Goal: Task Accomplishment & Management: Use online tool/utility

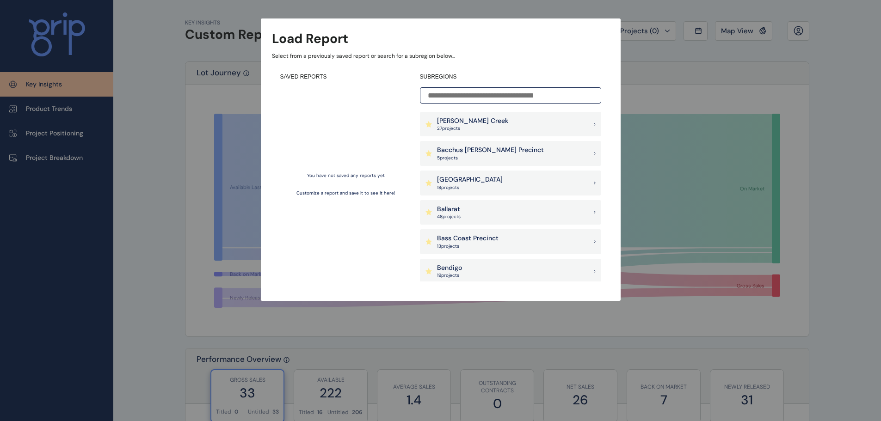
drag, startPoint x: 781, startPoint y: 2, endPoint x: 727, endPoint y: 76, distance: 91.9
click at [727, 76] on div "Load Report Select from a previously saved report or search for a subregion bel…" at bounding box center [440, 141] width 881 height 282
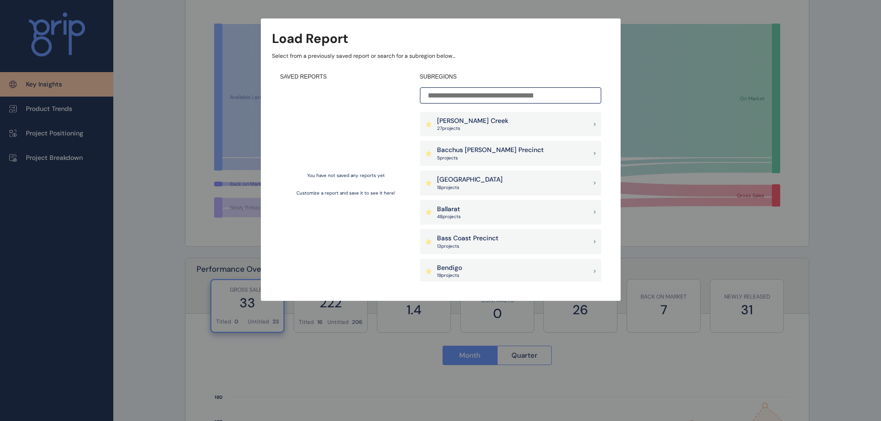
scroll to position [92, 0]
click at [435, 93] on input at bounding box center [510, 95] width 181 height 16
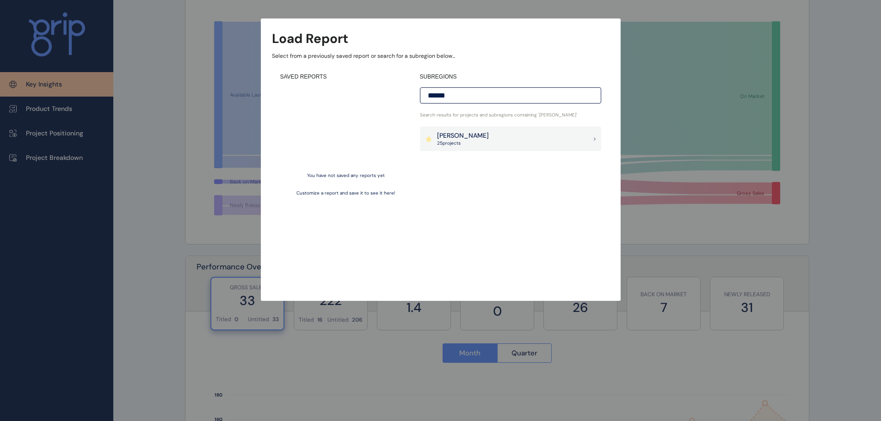
type input "******"
click at [458, 141] on p "25 project s" at bounding box center [463, 143] width 52 height 6
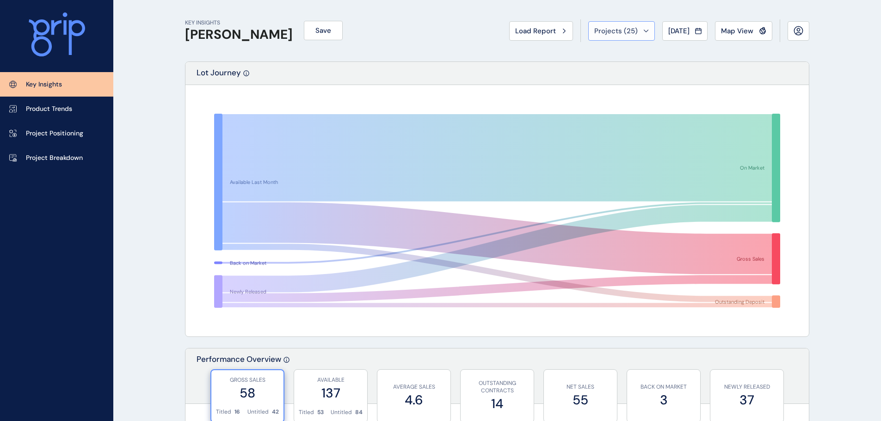
click at [618, 30] on span "Projects ( 25 )" at bounding box center [615, 30] width 43 height 9
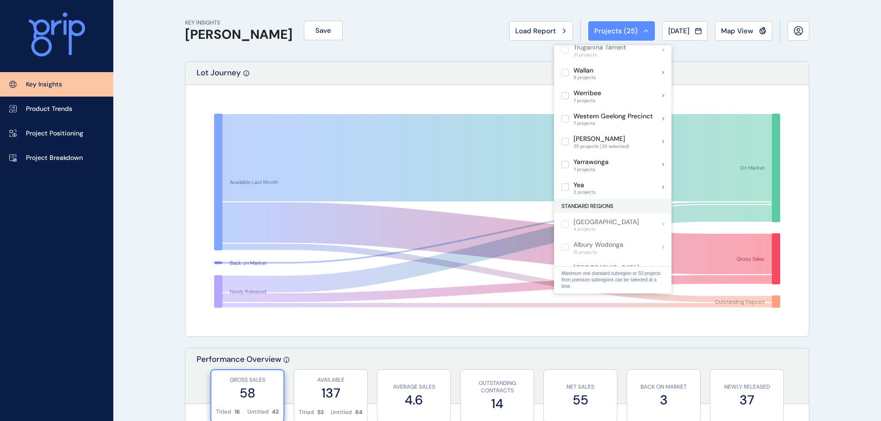
scroll to position [719, 0]
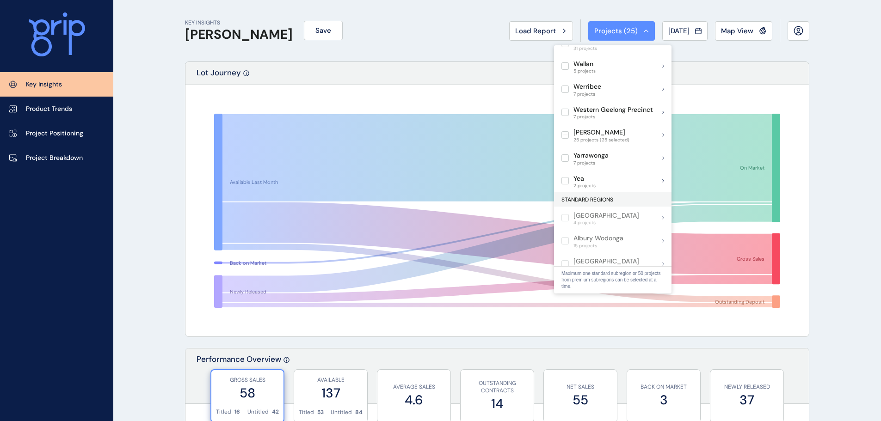
click at [717, 70] on div "Lot Journey" at bounding box center [496, 73] width 623 height 23
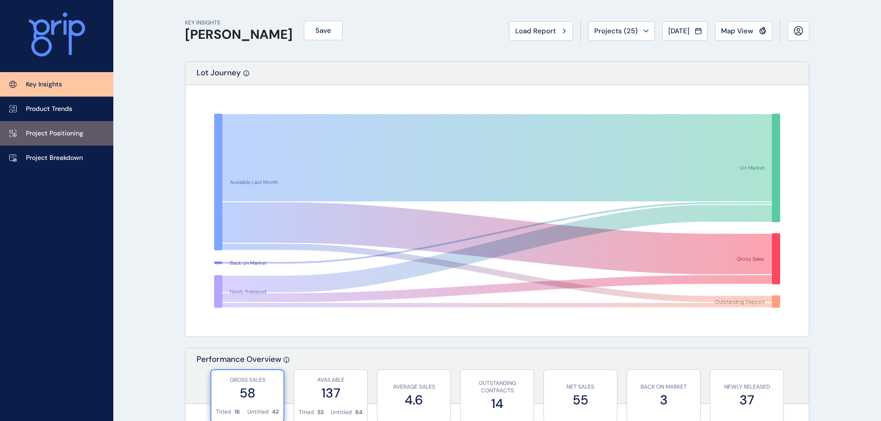
click at [68, 138] on link "Project Positioning" at bounding box center [56, 133] width 113 height 24
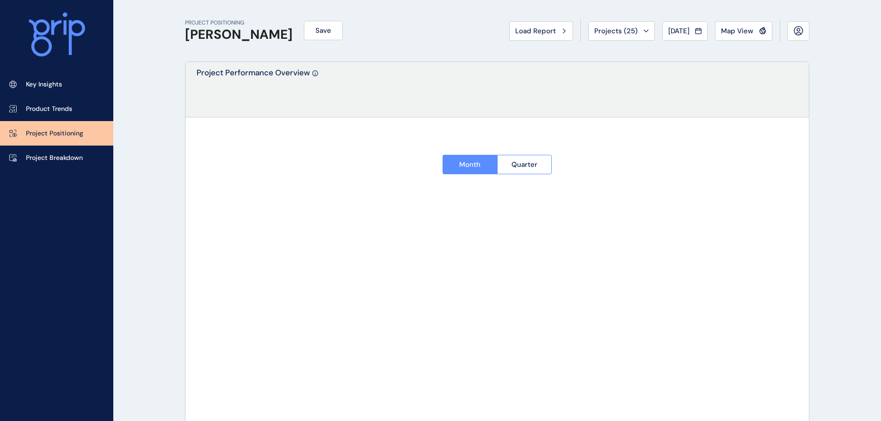
type input "**********"
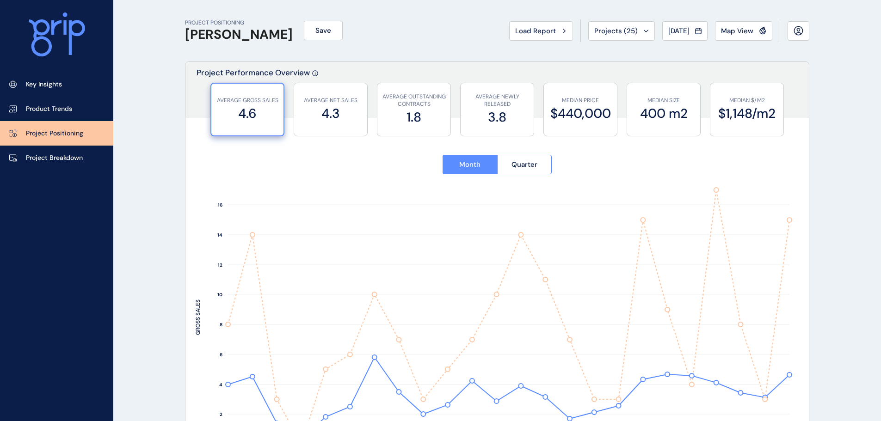
click at [431, 49] on div "PROJECT POSITIONING [PERSON_NAME] Save Load Report Projects ( 25 ) [DATE] 2025 …" at bounding box center [497, 30] width 624 height 61
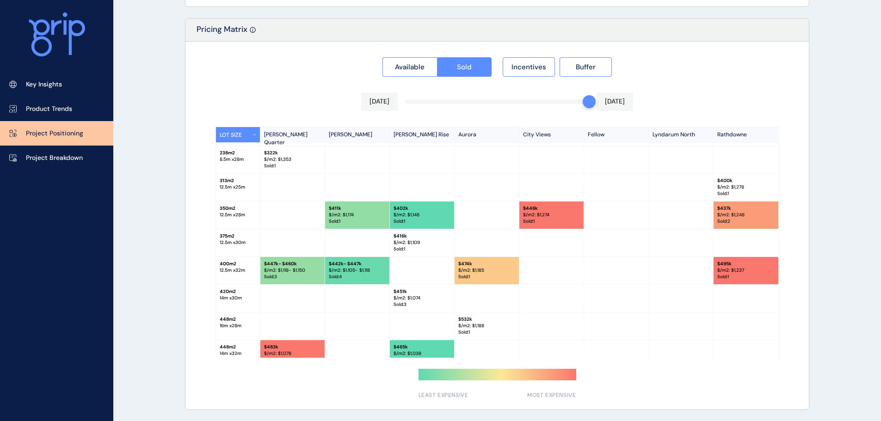
scroll to position [35, 0]
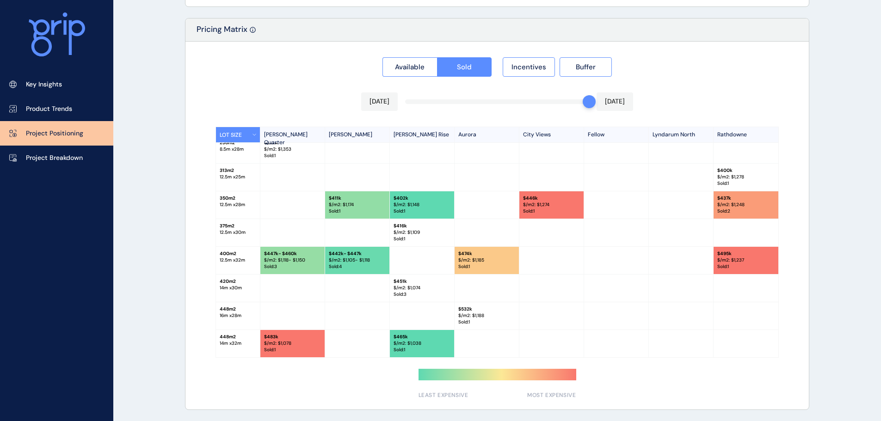
click at [376, 102] on p "[DATE]" at bounding box center [379, 101] width 20 height 9
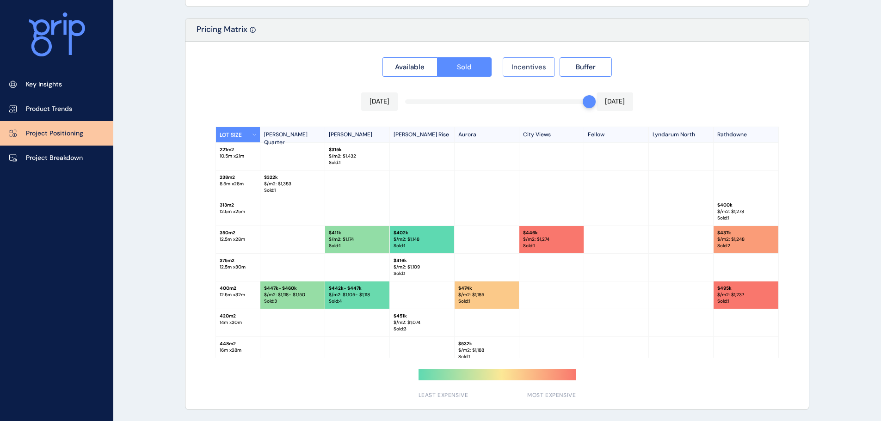
click at [539, 67] on span "Incentives" at bounding box center [528, 66] width 35 height 9
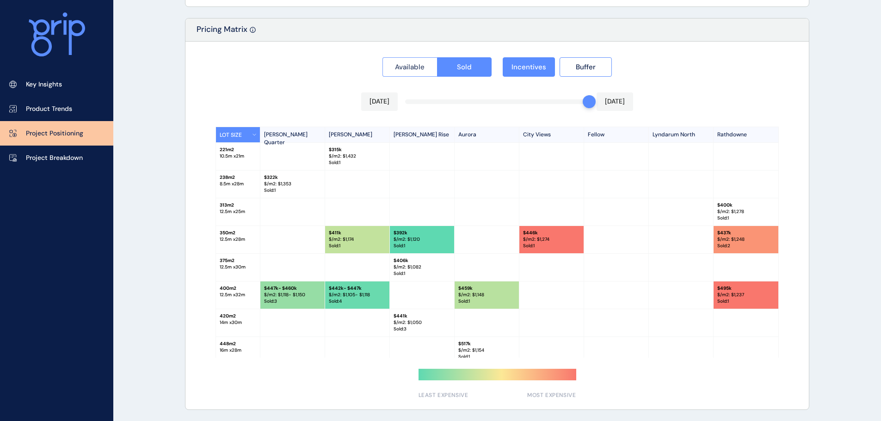
click at [389, 70] on button "Available" at bounding box center [409, 66] width 55 height 19
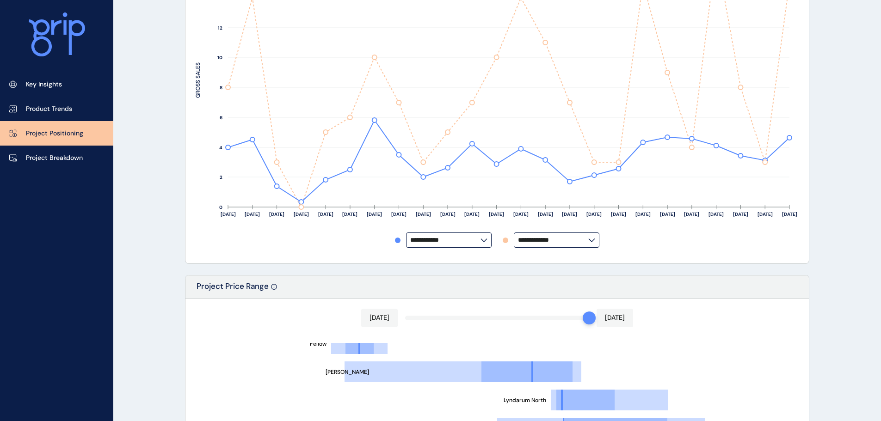
scroll to position [191, 0]
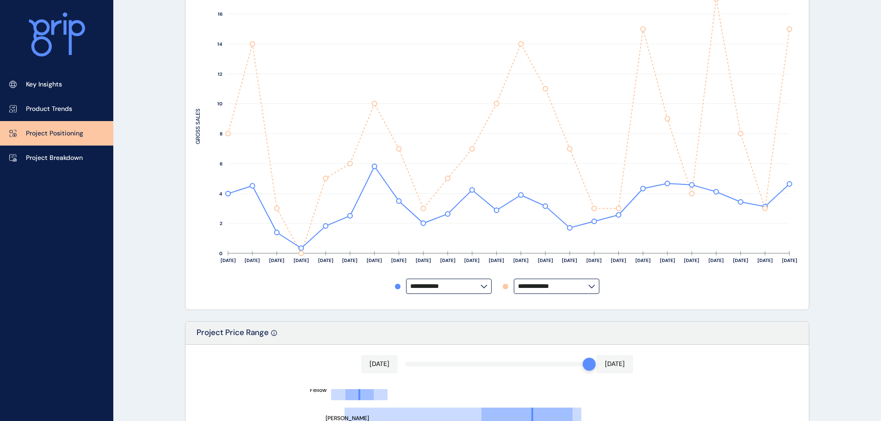
click at [475, 289] on input "**********" at bounding box center [445, 286] width 70 height 7
click at [506, 305] on div "**********" at bounding box center [496, 124] width 623 height 372
click at [575, 290] on input "**********" at bounding box center [553, 286] width 70 height 7
click at [636, 297] on div "**********" at bounding box center [497, 123] width 603 height 351
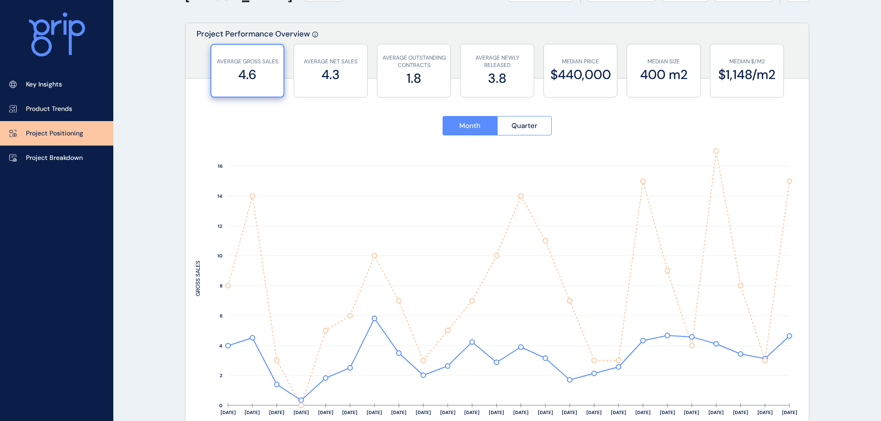
scroll to position [6, 0]
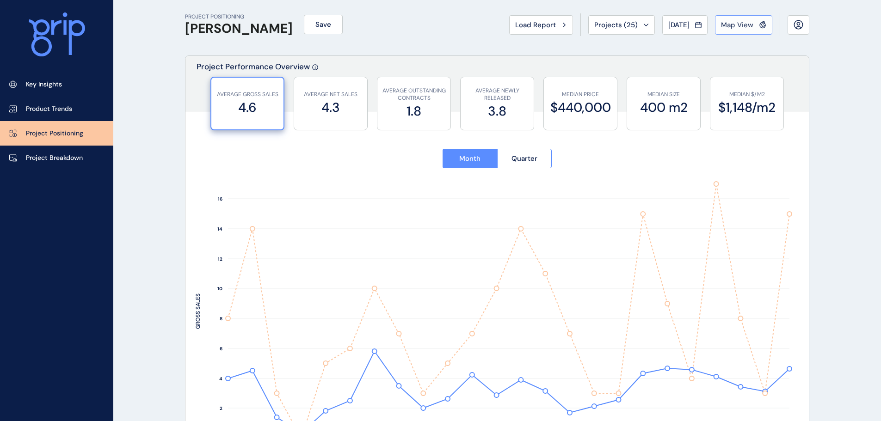
click at [744, 26] on span "Map View" at bounding box center [737, 24] width 32 height 9
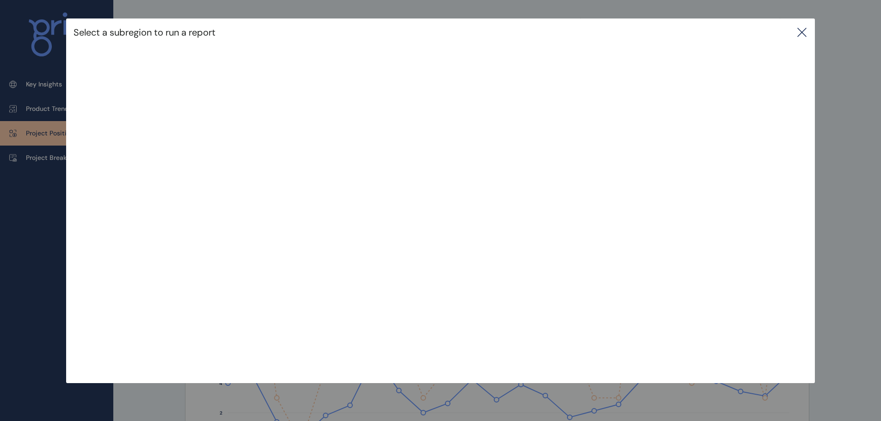
scroll to position [0, 0]
click at [806, 36] on icon at bounding box center [801, 32] width 11 height 11
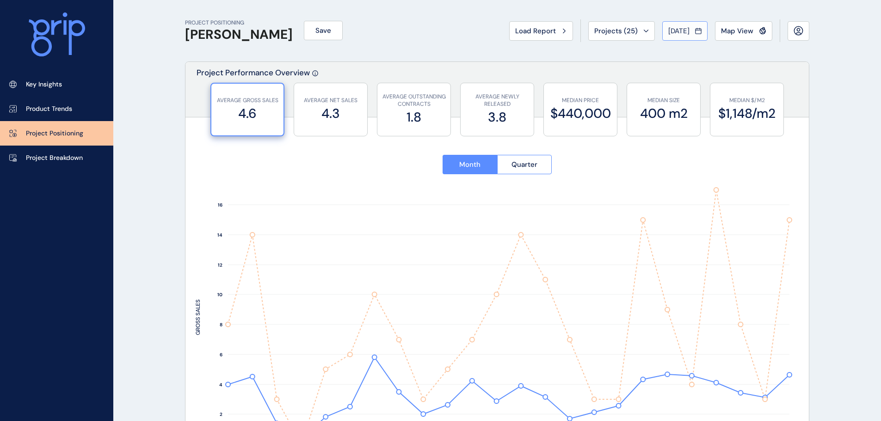
click at [697, 29] on icon at bounding box center [698, 30] width 6 height 9
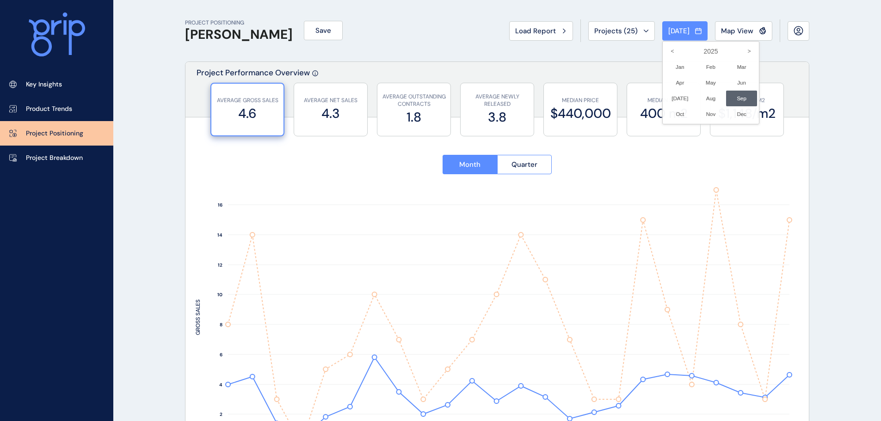
click at [559, 58] on div at bounding box center [440, 210] width 881 height 421
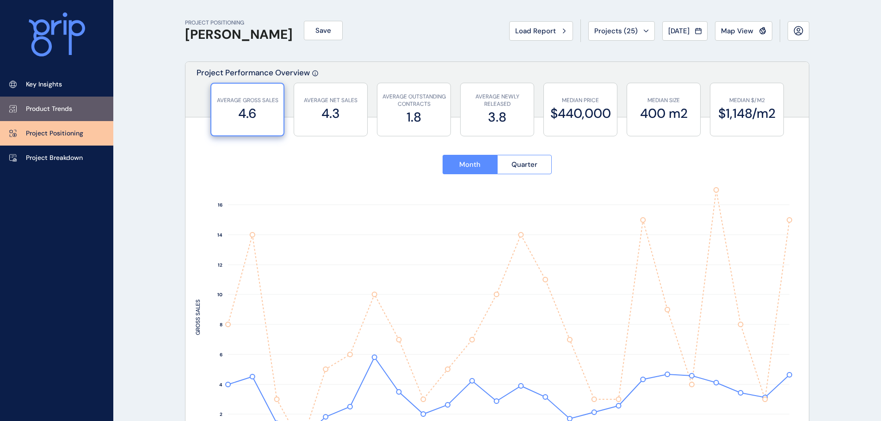
click at [55, 110] on p "Product Trends" at bounding box center [49, 108] width 46 height 9
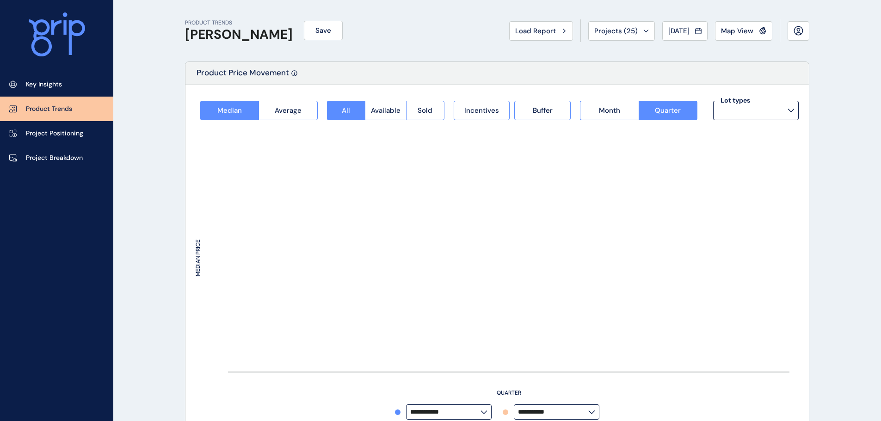
type input "**********"
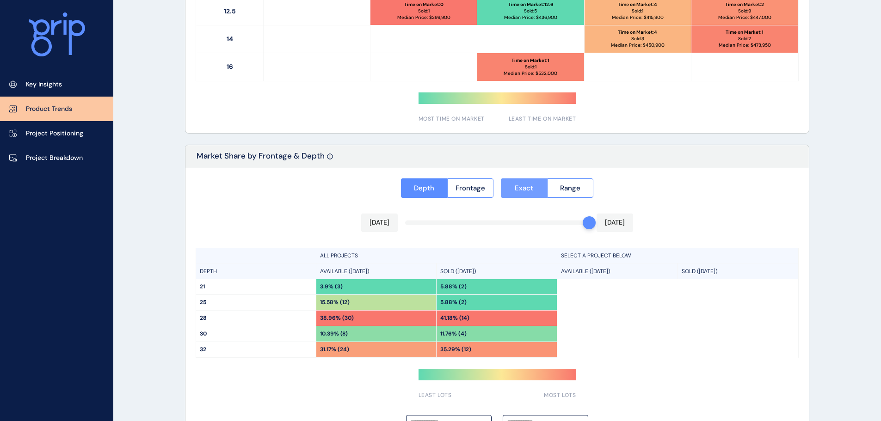
scroll to position [661, 0]
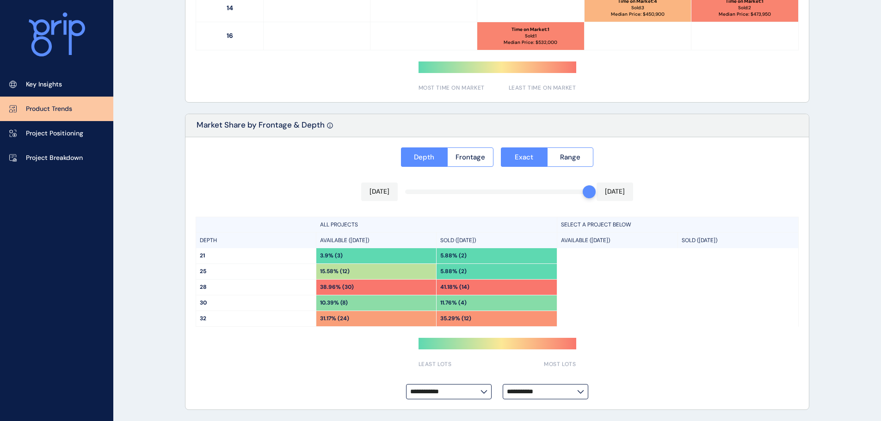
click at [411, 190] on div "**********" at bounding box center [496, 273] width 623 height 273
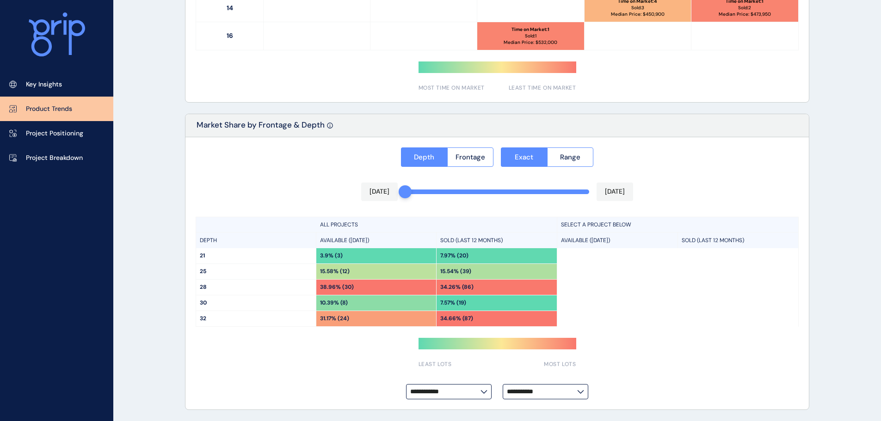
click at [445, 194] on div "**********" at bounding box center [496, 273] width 623 height 273
click at [475, 192] on div "**********" at bounding box center [496, 273] width 623 height 273
click at [490, 192] on div "**********" at bounding box center [496, 273] width 623 height 273
click at [502, 191] on div "**********" at bounding box center [496, 273] width 623 height 273
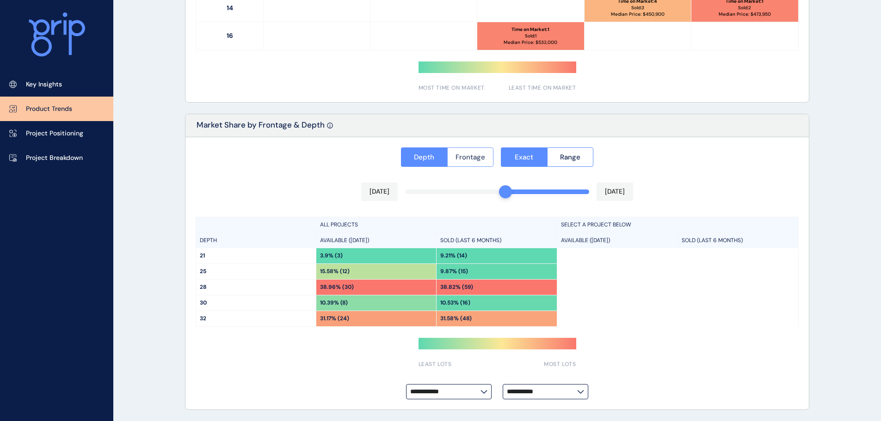
click at [474, 154] on span "Frontage" at bounding box center [470, 157] width 30 height 9
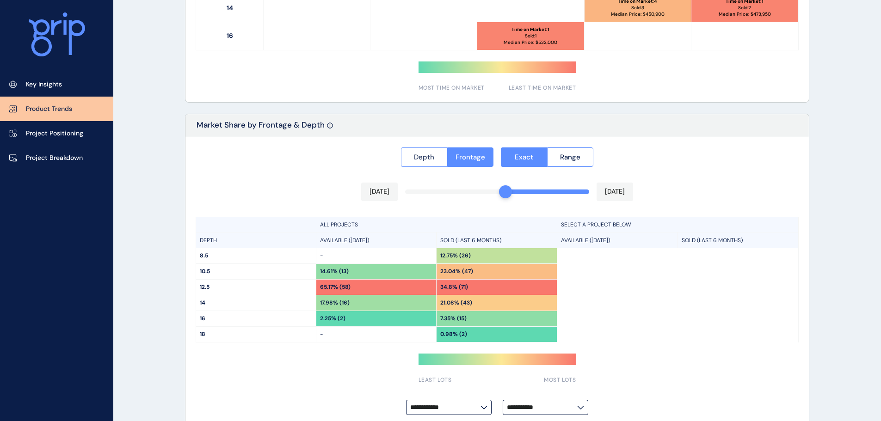
click at [421, 155] on span "Depth" at bounding box center [424, 157] width 20 height 9
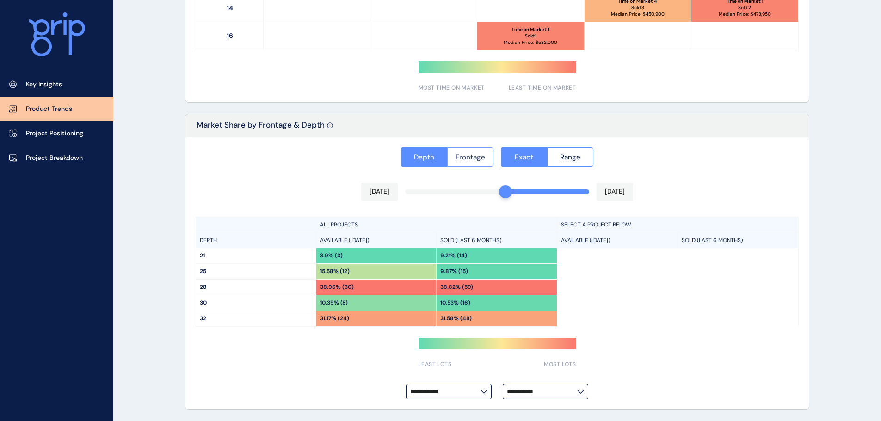
click at [461, 157] on span "Frontage" at bounding box center [470, 157] width 30 height 9
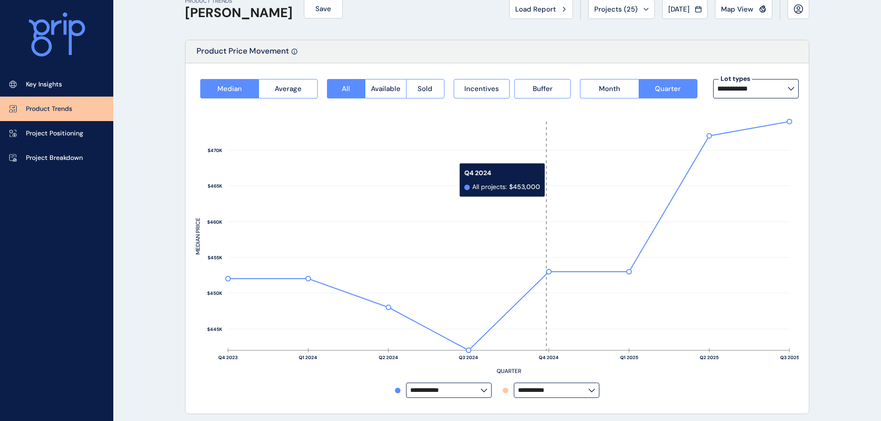
scroll to position [0, 0]
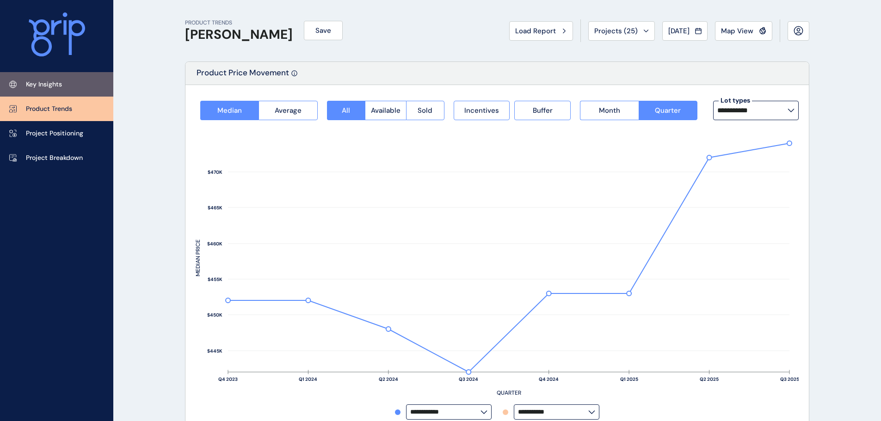
click at [58, 87] on p "Key Insights" at bounding box center [44, 84] width 36 height 9
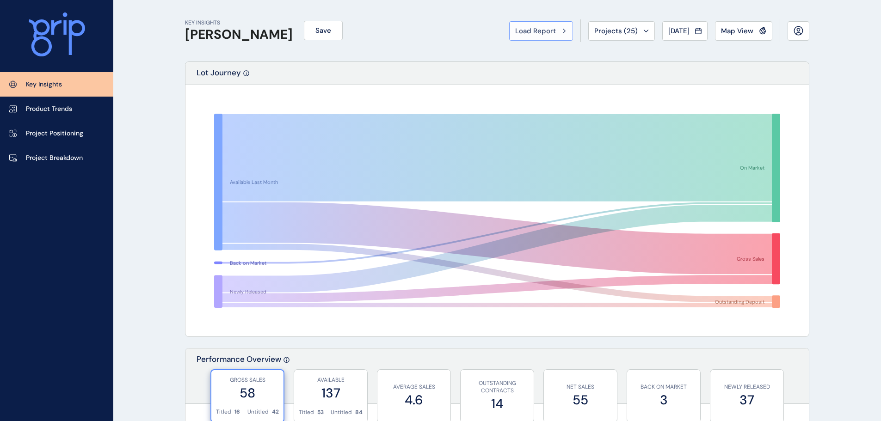
click at [523, 27] on span "Load Report" at bounding box center [535, 30] width 41 height 9
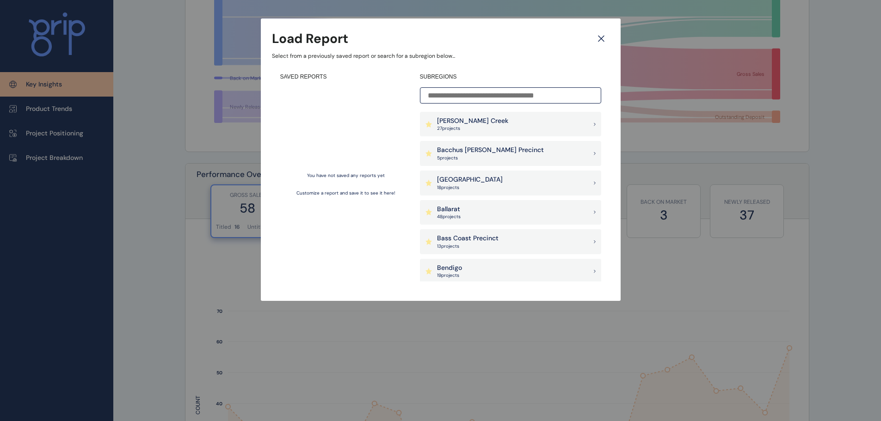
click at [599, 38] on icon at bounding box center [601, 39] width 17 height 16
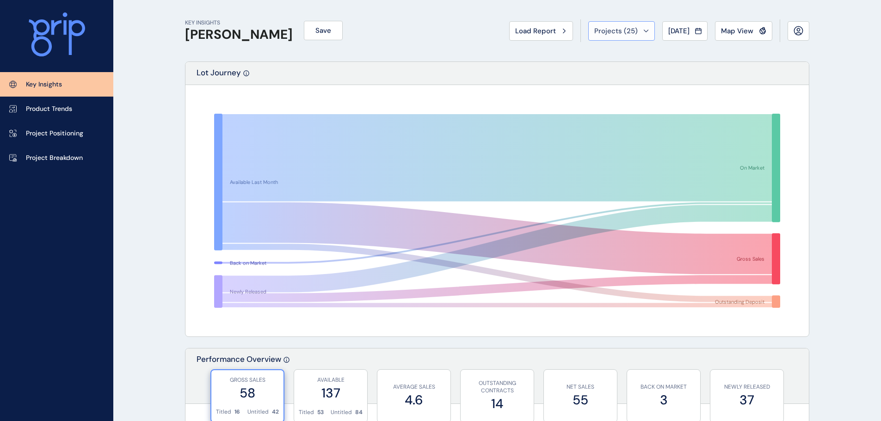
click at [632, 31] on div "Projects ( 25 )" at bounding box center [621, 30] width 55 height 9
click at [733, 60] on div "KEY INSIGHTS [PERSON_NAME] Save Load Report Projects ( 25 ) [DATE] 2025 < > Jan…" at bounding box center [497, 30] width 624 height 61
click at [315, 35] on span "Save" at bounding box center [323, 30] width 16 height 9
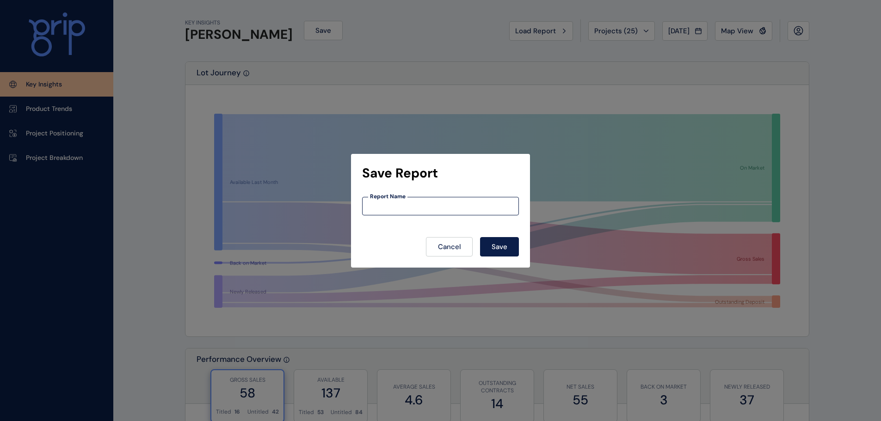
click at [395, 207] on input at bounding box center [440, 206] width 156 height 8
type input "*******"
click at [490, 251] on button "Save" at bounding box center [499, 246] width 39 height 19
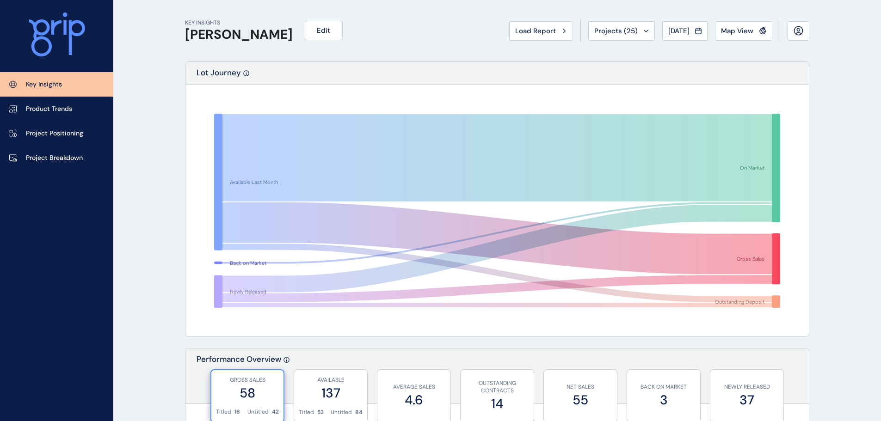
click at [675, 41] on div "Load Report Projects ( 25 ) [DATE] 2025 < > Jan No report is available for this…" at bounding box center [659, 30] width 300 height 23
click at [675, 35] on span "[DATE]" at bounding box center [678, 30] width 21 height 9
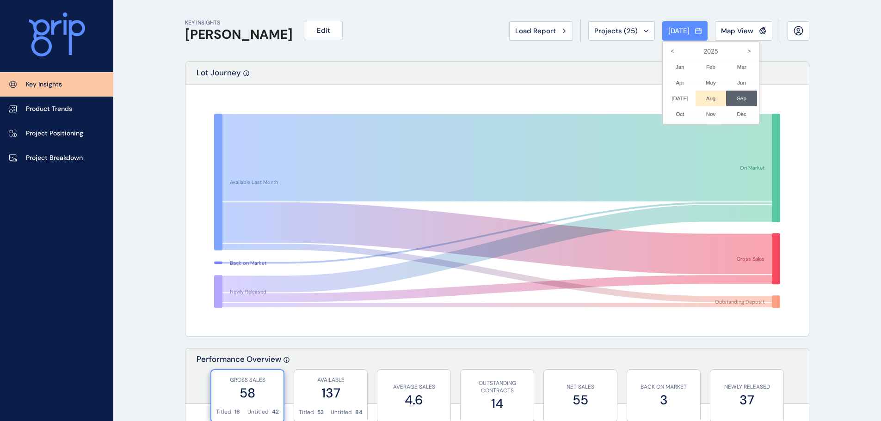
click at [695, 98] on li "Aug No report is available for this period. New months are usually published 5 …" at bounding box center [710, 99] width 31 height 16
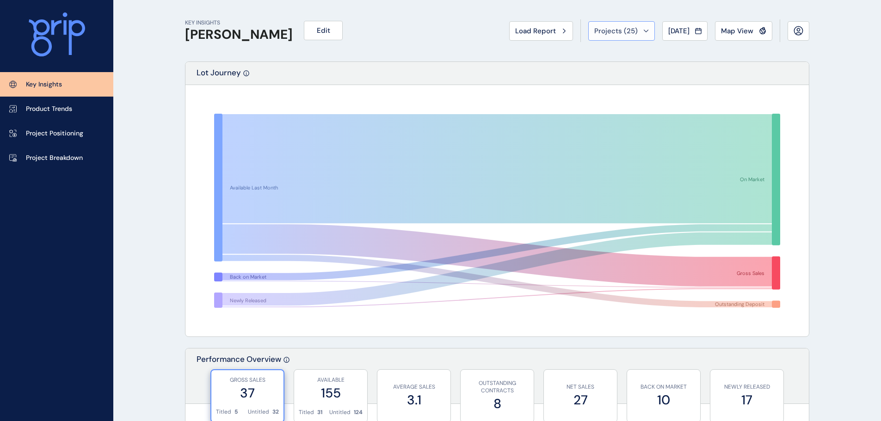
click at [620, 30] on span "Projects ( 25 )" at bounding box center [615, 30] width 43 height 9
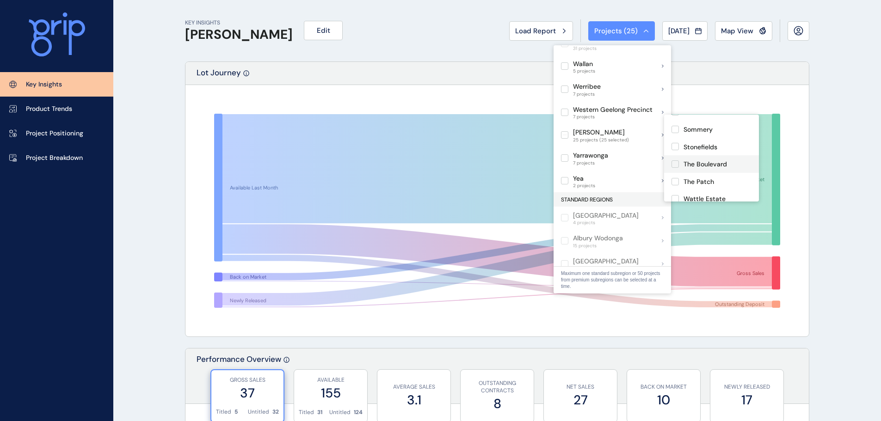
scroll to position [366, 0]
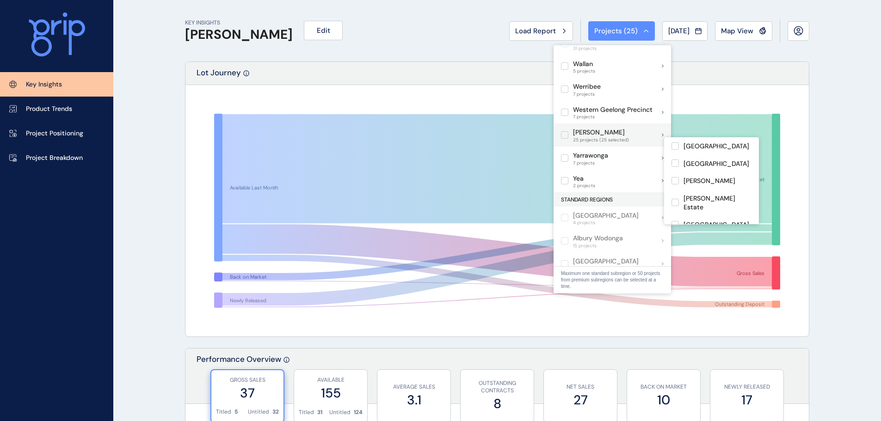
click at [637, 127] on div "[PERSON_NAME] 25 projects (25 selected)" at bounding box center [611, 134] width 117 height 23
click at [637, 127] on div "[PERSON_NAME] 25 projects" at bounding box center [611, 134] width 117 height 23
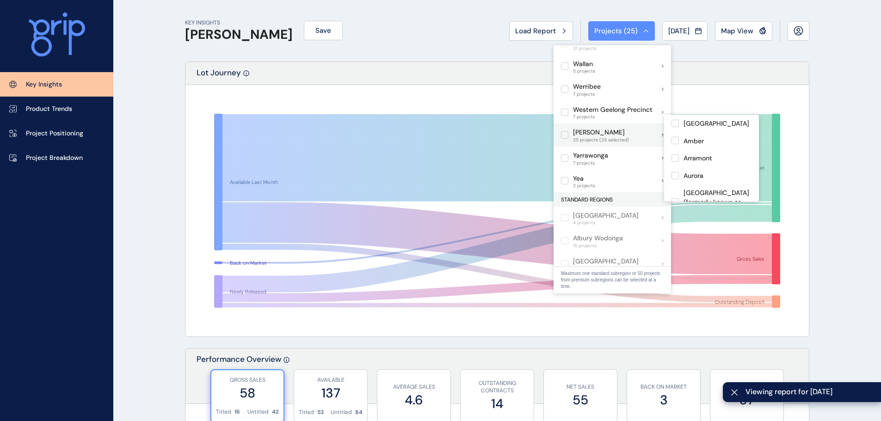
drag, startPoint x: 640, startPoint y: 129, endPoint x: 618, endPoint y: 122, distance: 22.1
click at [618, 128] on p "[PERSON_NAME]" at bounding box center [601, 132] width 56 height 9
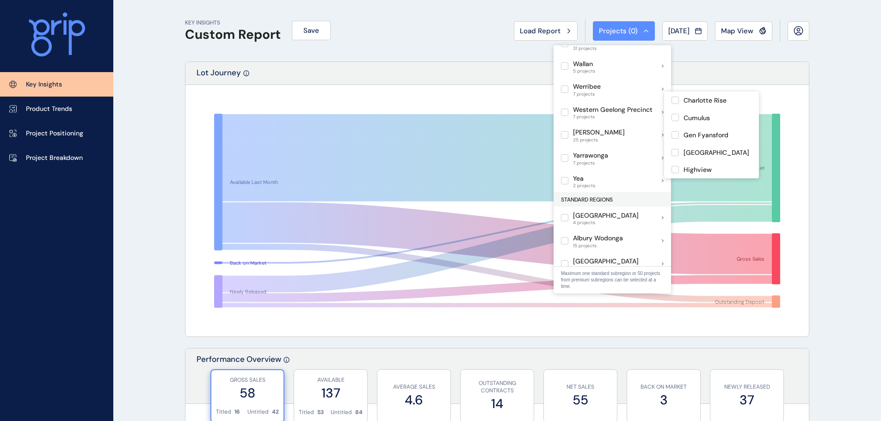
click at [711, 66] on div "Lot Journey" at bounding box center [496, 73] width 623 height 23
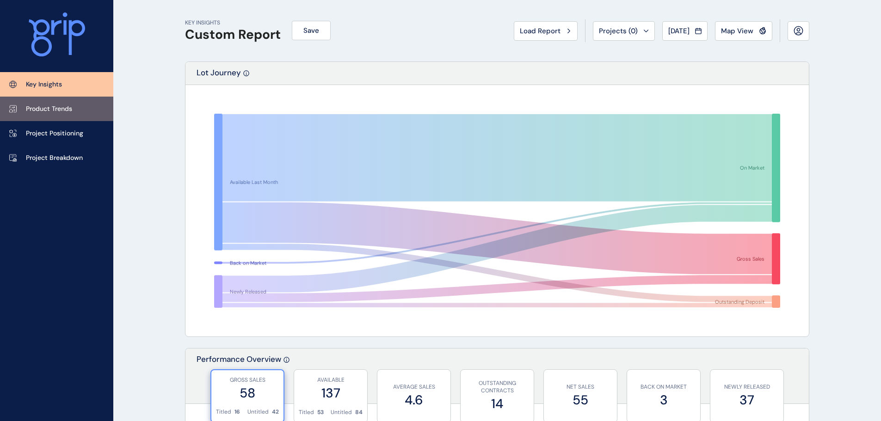
click at [43, 108] on p "Product Trends" at bounding box center [49, 108] width 46 height 9
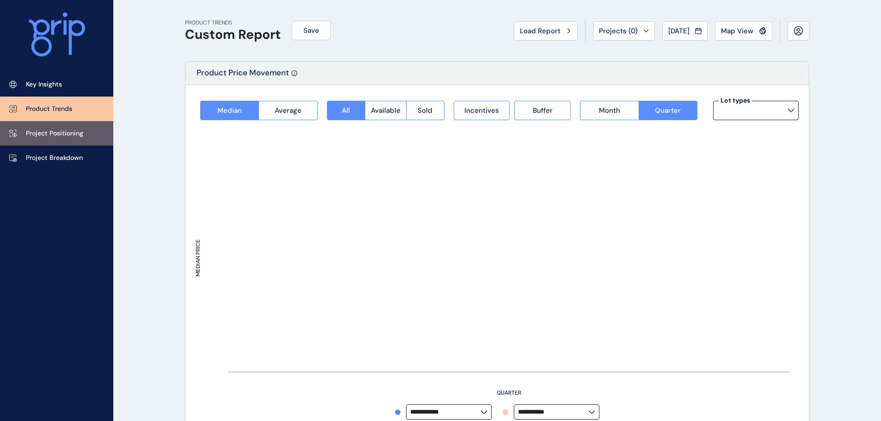
click at [63, 133] on p "Project Positioning" at bounding box center [54, 133] width 57 height 9
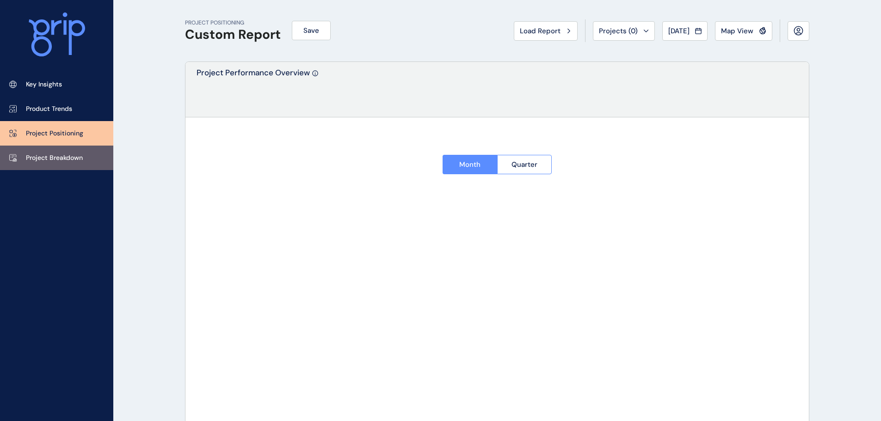
click at [68, 152] on link "Project Breakdown" at bounding box center [56, 158] width 113 height 24
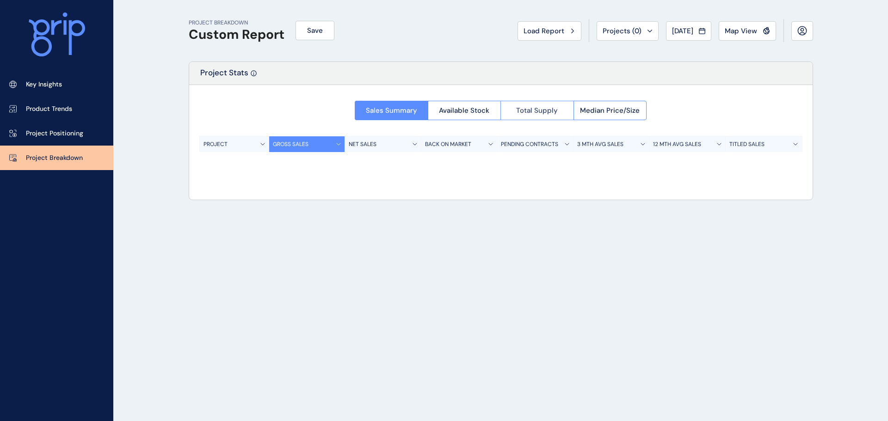
click at [553, 113] on span "Total Supply" at bounding box center [537, 110] width 42 height 9
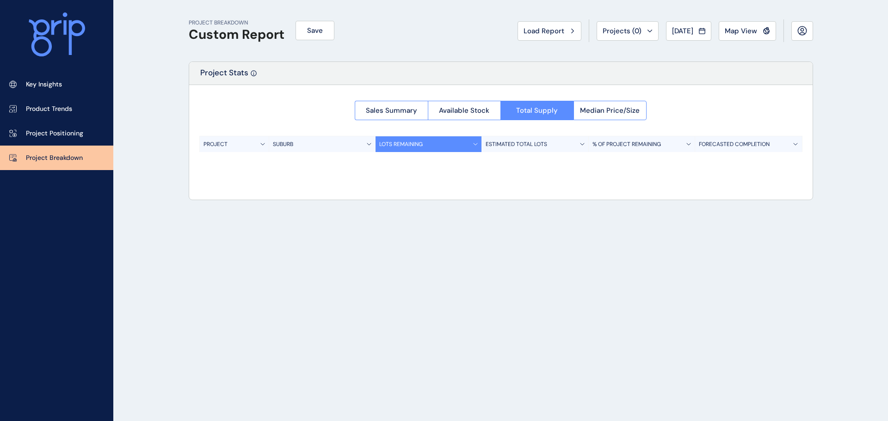
click at [557, 145] on div "ESTIMATED TOTAL LOTS" at bounding box center [535, 144] width 106 height 16
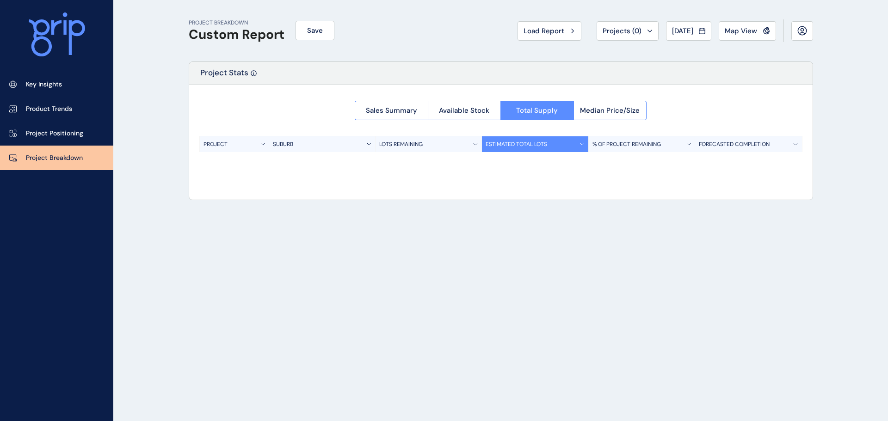
click at [621, 145] on p "% OF PROJECT REMAINING" at bounding box center [626, 145] width 68 height 8
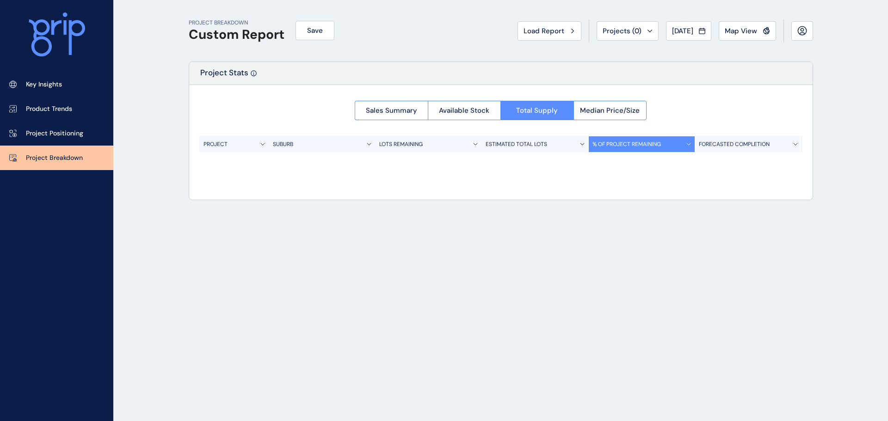
click at [220, 144] on p "PROJECT" at bounding box center [215, 145] width 24 height 8
click at [250, 144] on div "PROJECT" at bounding box center [234, 144] width 69 height 16
click at [258, 146] on div "PROJECT" at bounding box center [234, 144] width 69 height 16
click at [374, 110] on span "Sales Summary" at bounding box center [391, 110] width 51 height 9
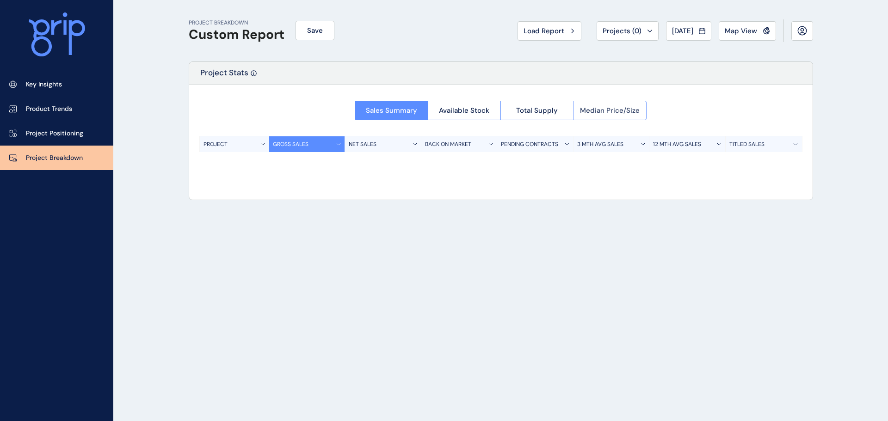
click at [587, 114] on span "Median Price/Size" at bounding box center [610, 110] width 60 height 9
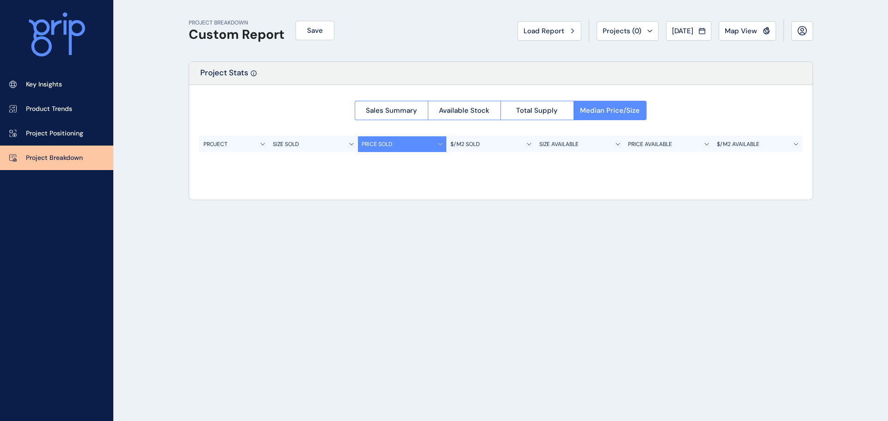
click at [213, 146] on p "PROJECT" at bounding box center [215, 145] width 24 height 8
click at [527, 31] on span "Load Report" at bounding box center [543, 30] width 41 height 9
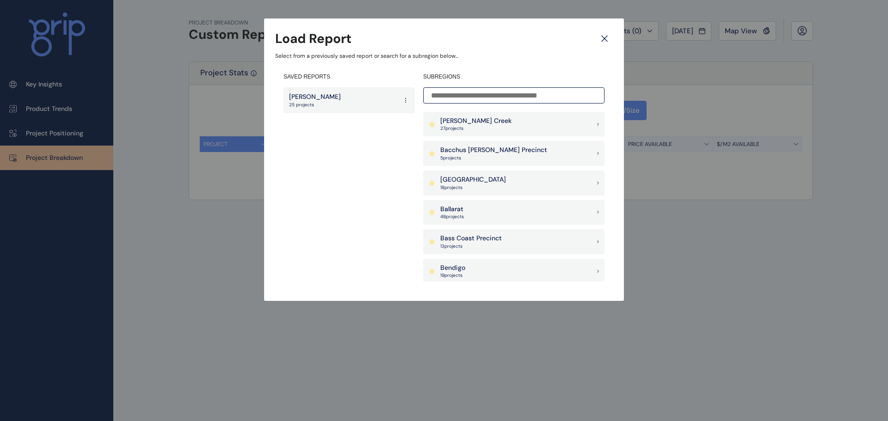
click at [345, 102] on div "[PERSON_NAME] 25 projects" at bounding box center [348, 100] width 131 height 26
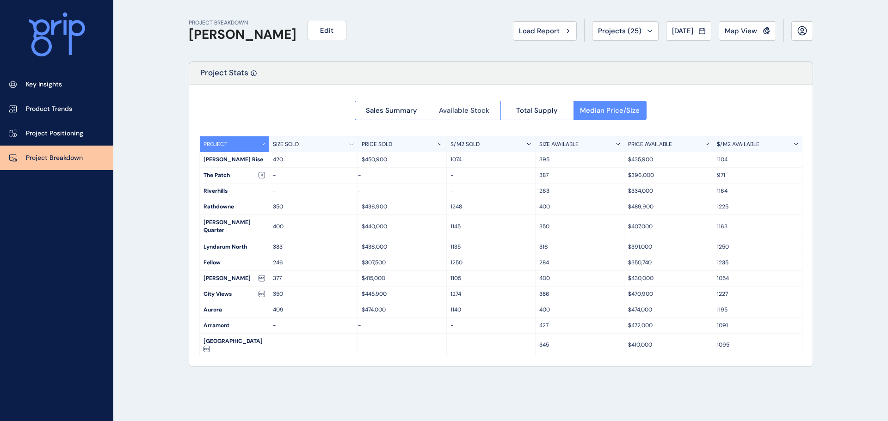
click at [471, 112] on span "Available Stock" at bounding box center [464, 110] width 50 height 9
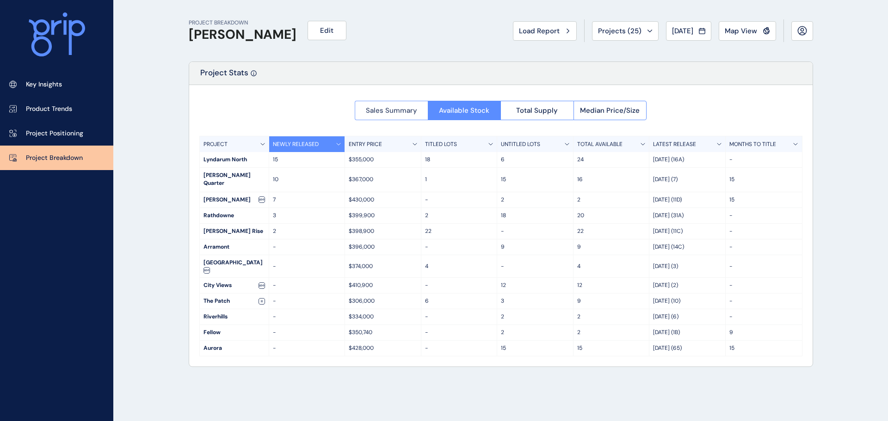
click at [403, 113] on span "Sales Summary" at bounding box center [391, 110] width 51 height 9
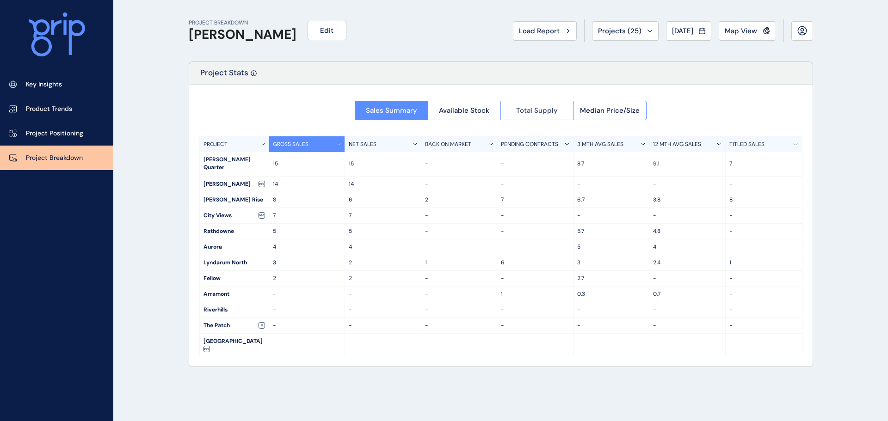
click at [552, 115] on button "Total Supply" at bounding box center [536, 110] width 73 height 19
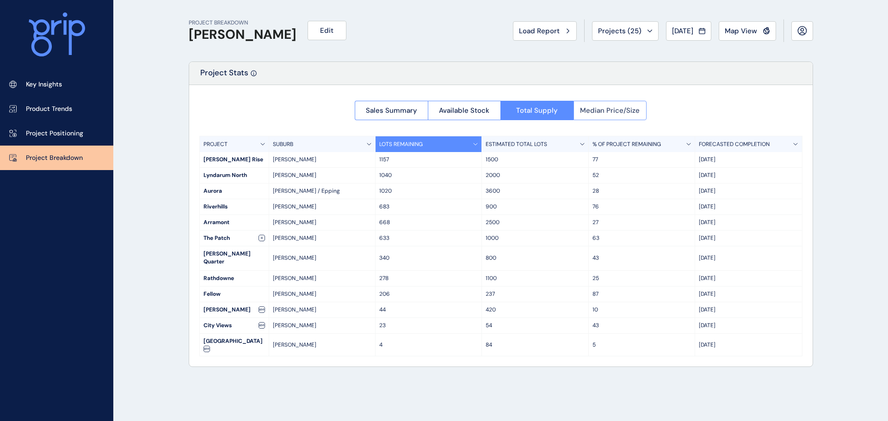
click at [609, 115] on span "Median Price/Size" at bounding box center [610, 110] width 60 height 9
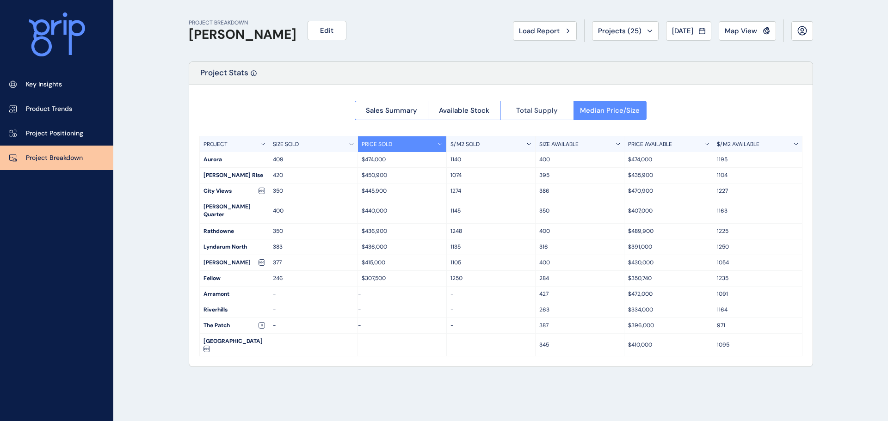
click at [525, 113] on span "Total Supply" at bounding box center [537, 110] width 42 height 9
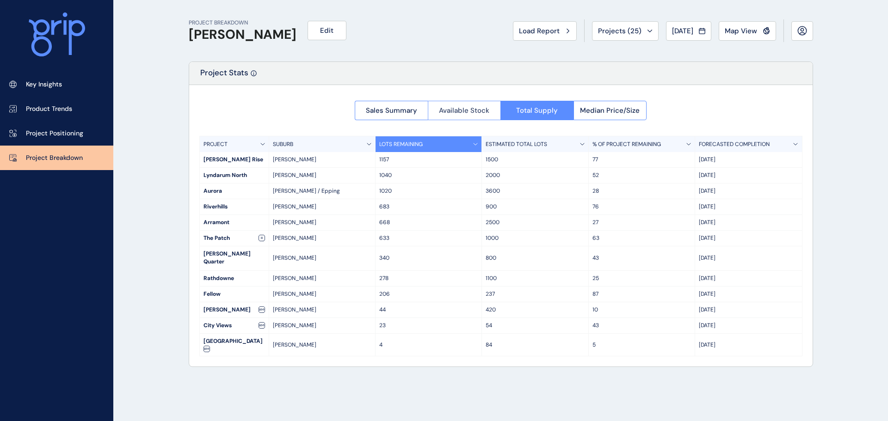
click at [446, 114] on span "Available Stock" at bounding box center [464, 110] width 50 height 9
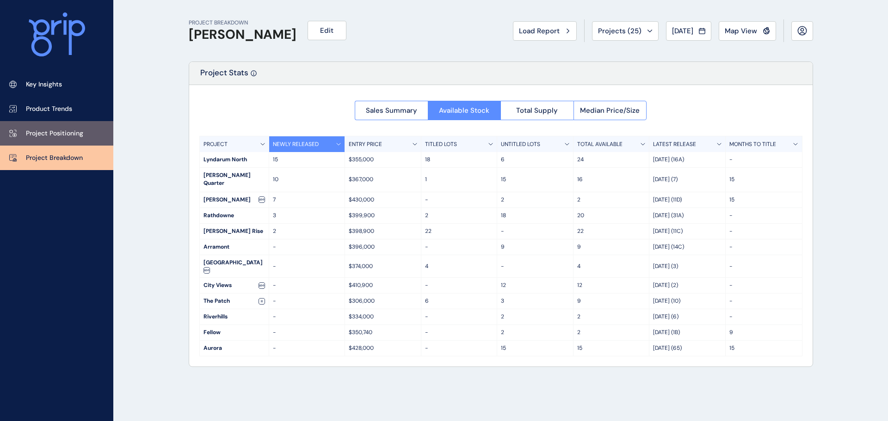
click at [55, 130] on p "Project Positioning" at bounding box center [54, 133] width 57 height 9
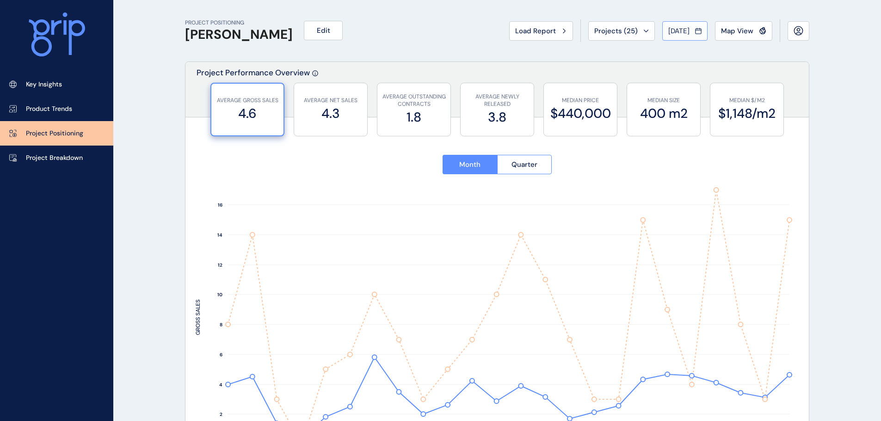
click at [670, 30] on span "[DATE]" at bounding box center [678, 30] width 21 height 9
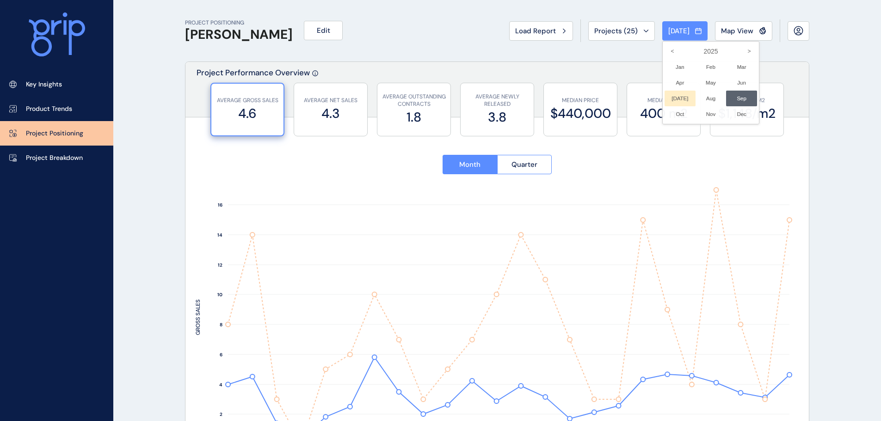
click at [682, 98] on li "[DATE] No report is available for this period. New months are usually published…" at bounding box center [679, 99] width 31 height 16
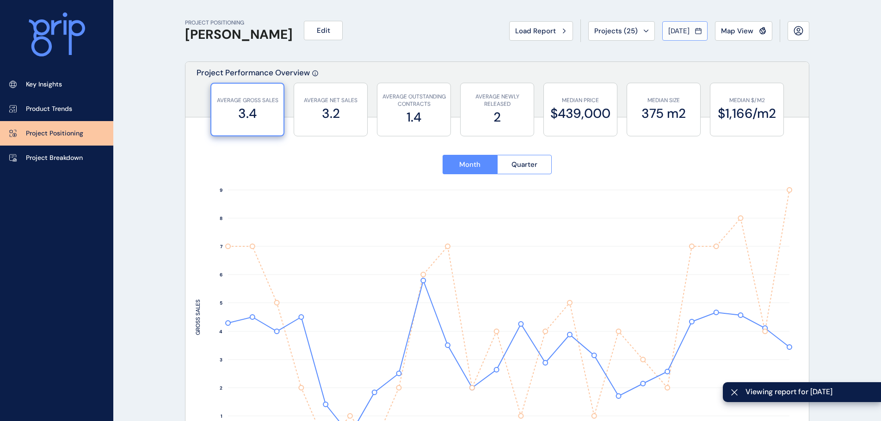
click at [680, 34] on span "[DATE]" at bounding box center [678, 30] width 21 height 9
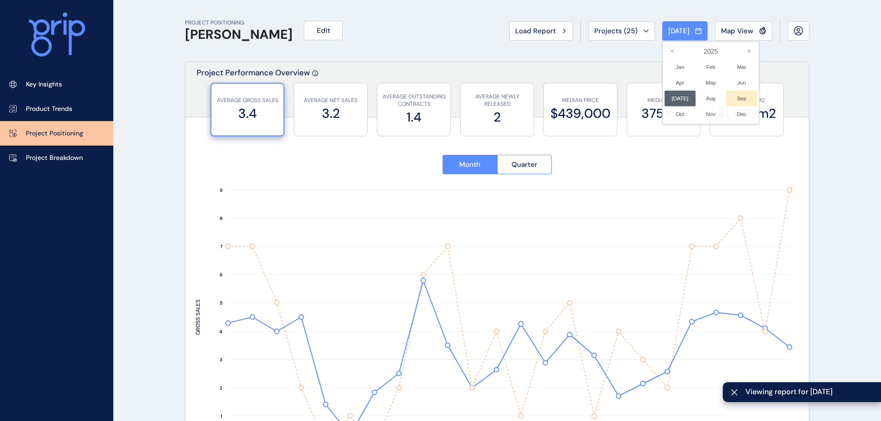
click at [735, 94] on li "Sep No report is available for this period. New months are usually published 5 …" at bounding box center [741, 99] width 31 height 16
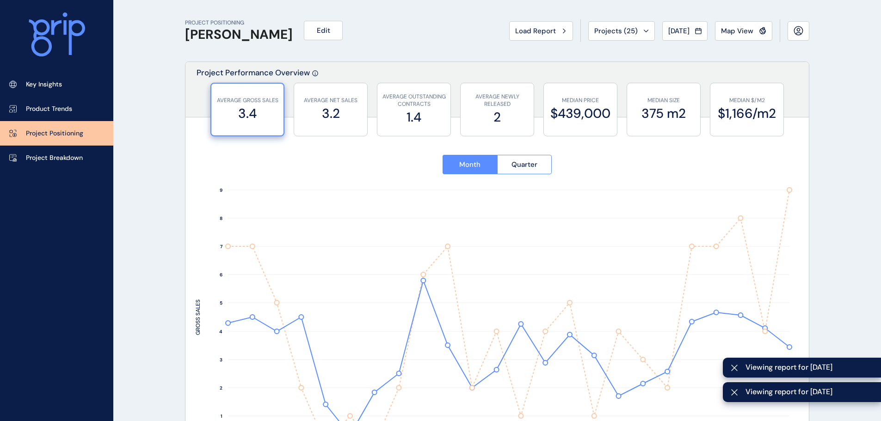
type input "**********"
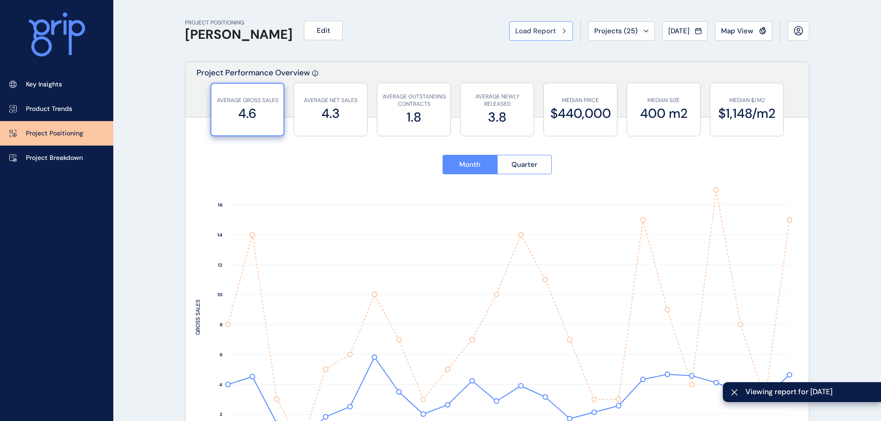
click at [557, 33] on div "Load Report" at bounding box center [541, 30] width 52 height 9
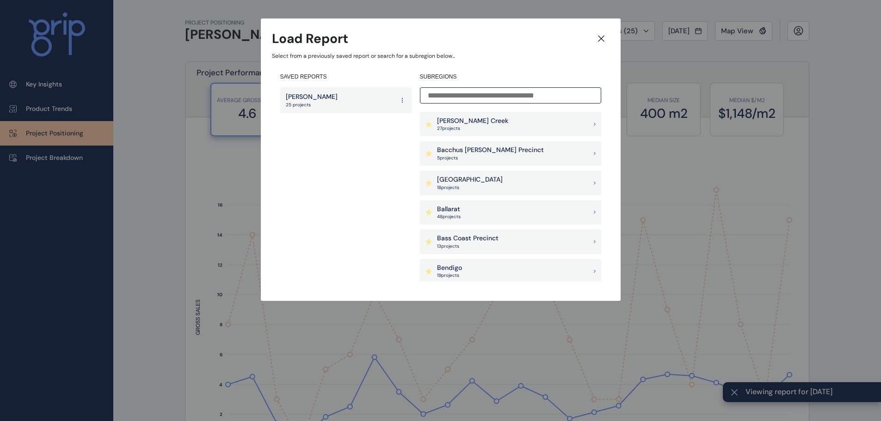
click at [599, 37] on icon at bounding box center [601, 39] width 17 height 16
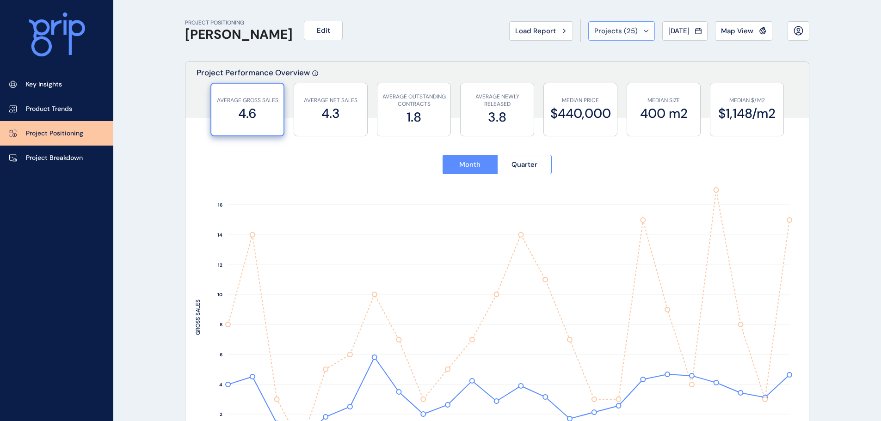
click at [614, 29] on span "Projects ( 25 )" at bounding box center [615, 30] width 43 height 9
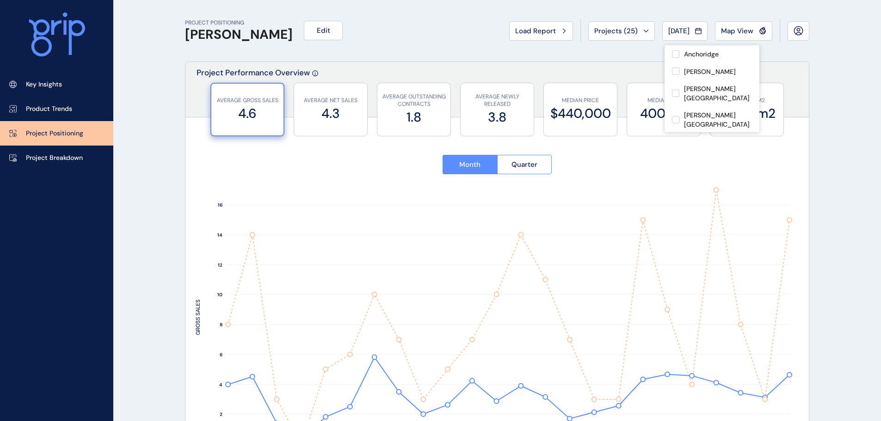
click at [417, 29] on div "PROJECT POSITIONING [PERSON_NAME] Edit Load Report Projects ( 25 ) [DATE] 2025 …" at bounding box center [497, 30] width 624 height 61
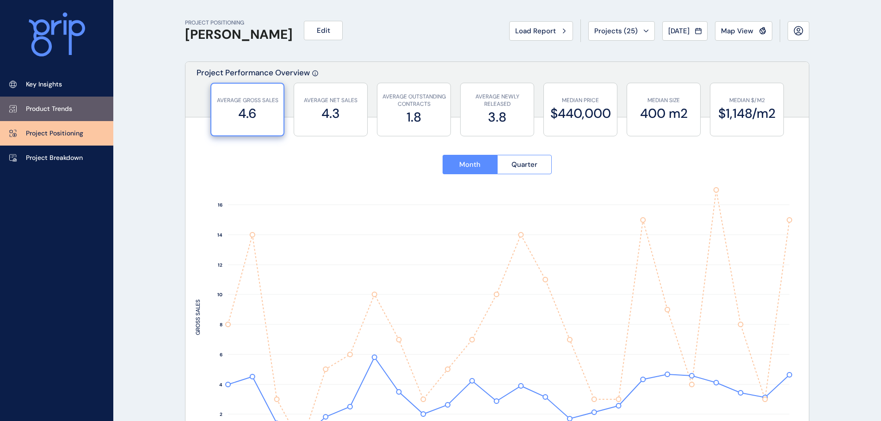
click at [49, 110] on p "Product Trends" at bounding box center [49, 108] width 46 height 9
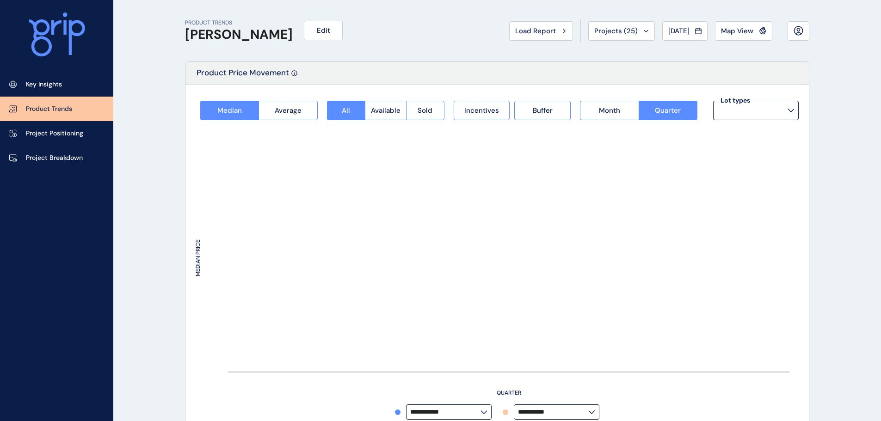
type input "**********"
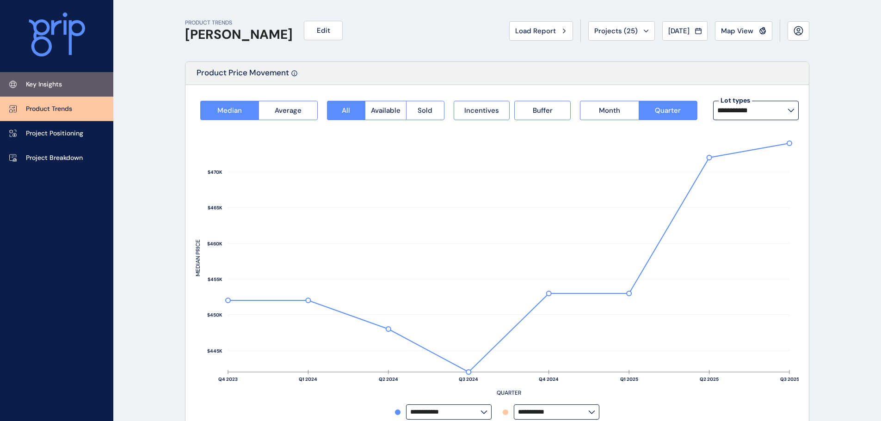
click at [61, 90] on link "Key Insights" at bounding box center [56, 84] width 113 height 24
